Goal: Find specific page/section: Find specific page/section

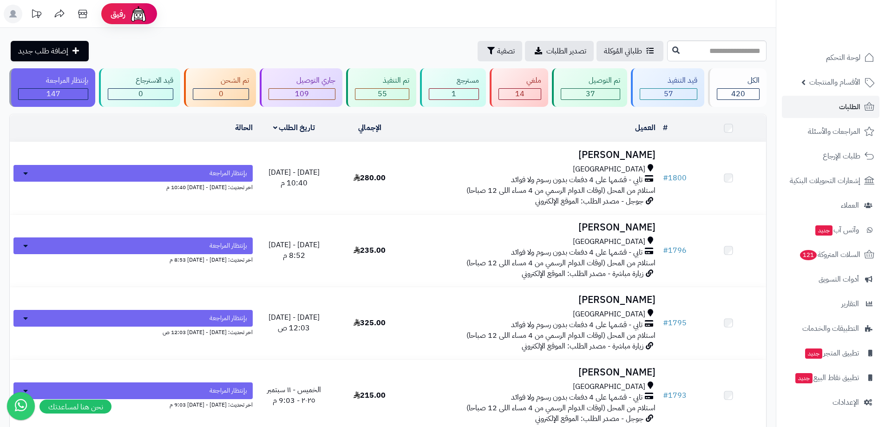
scroll to position [19, 0]
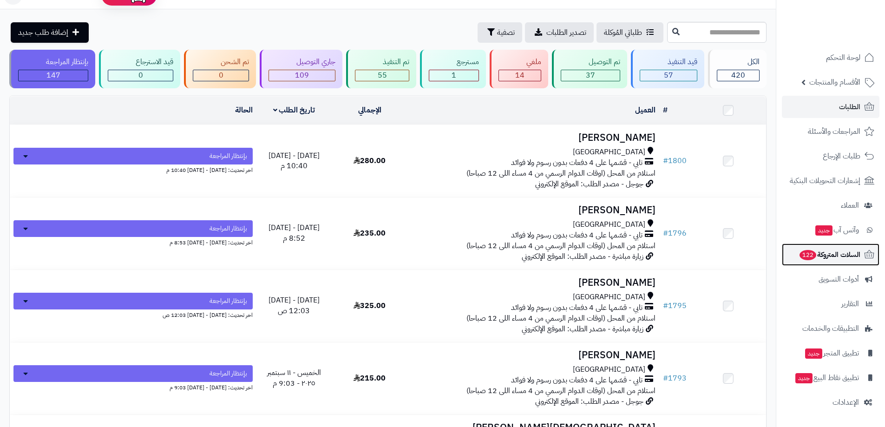
click at [852, 254] on span "السلات المتروكة 122" at bounding box center [830, 254] width 62 height 13
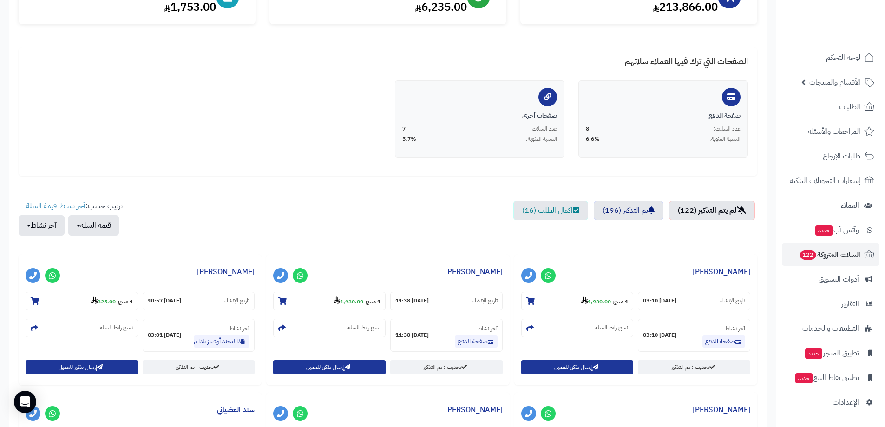
scroll to position [232, 0]
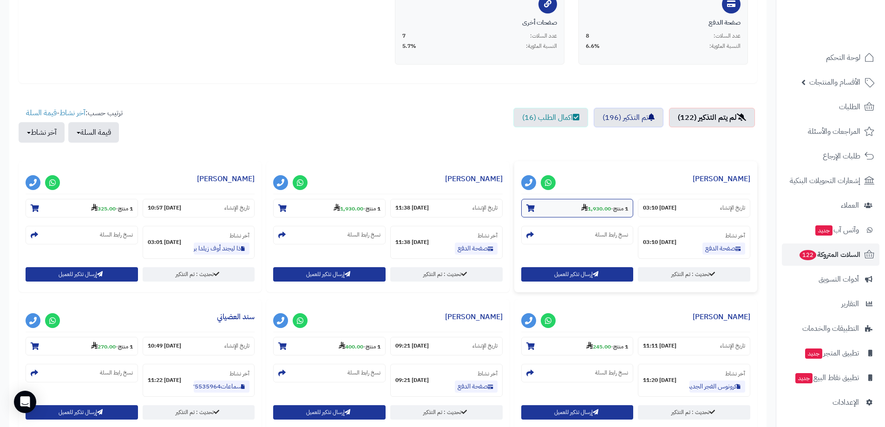
click at [596, 210] on strong "1,930.00" at bounding box center [596, 208] width 30 height 8
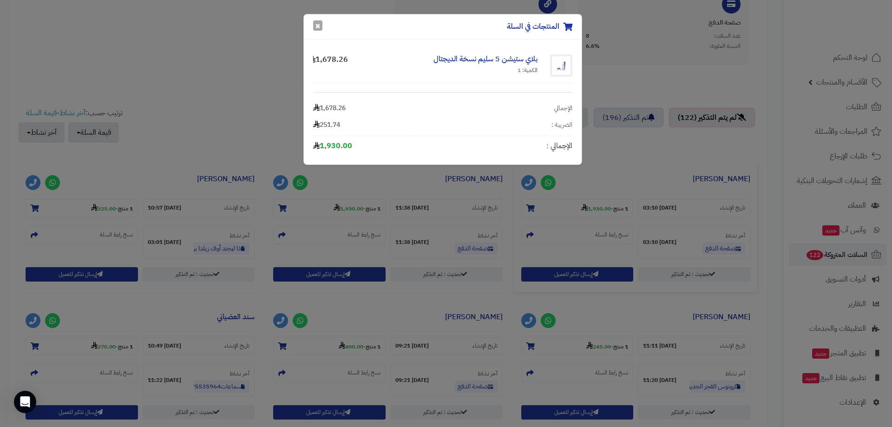
click at [316, 30] on button "×" at bounding box center [317, 25] width 9 height 10
